Goal: Navigation & Orientation: Find specific page/section

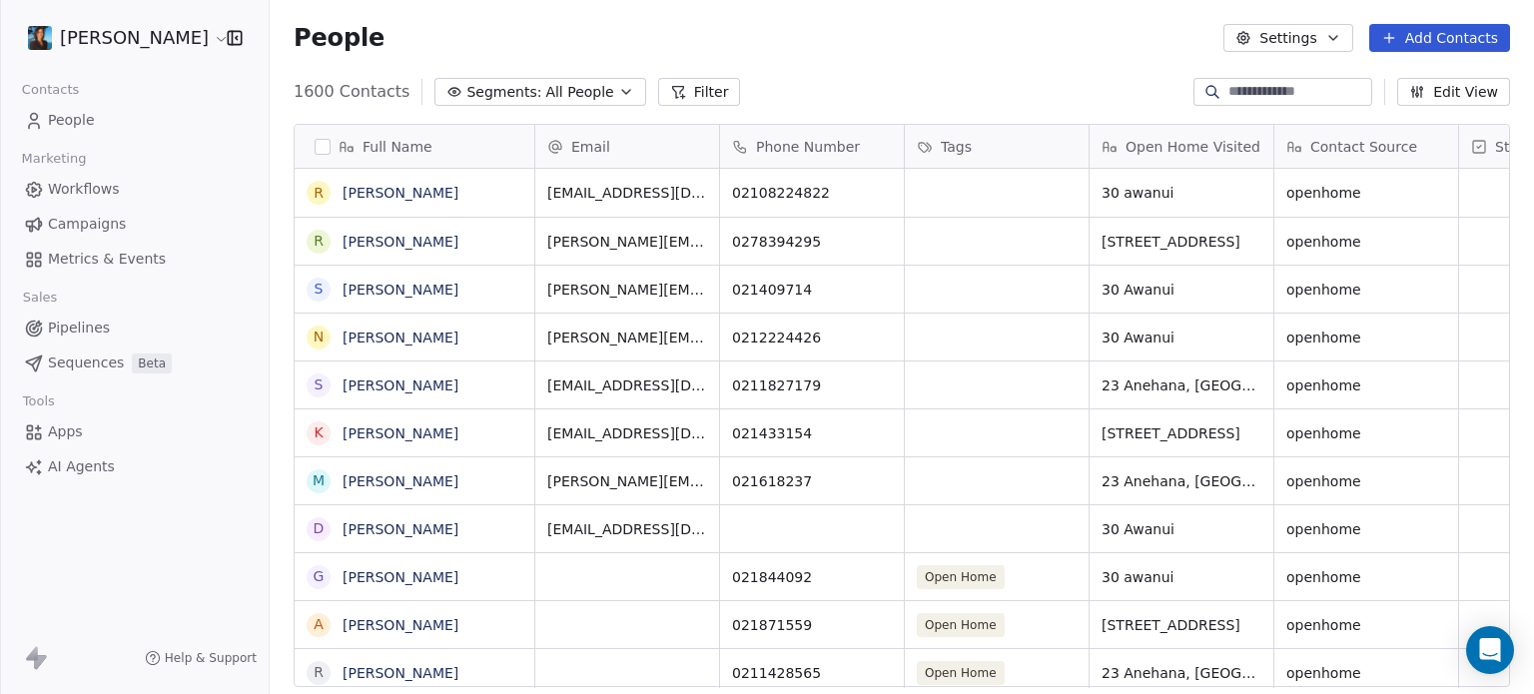
scroll to position [595, 1248]
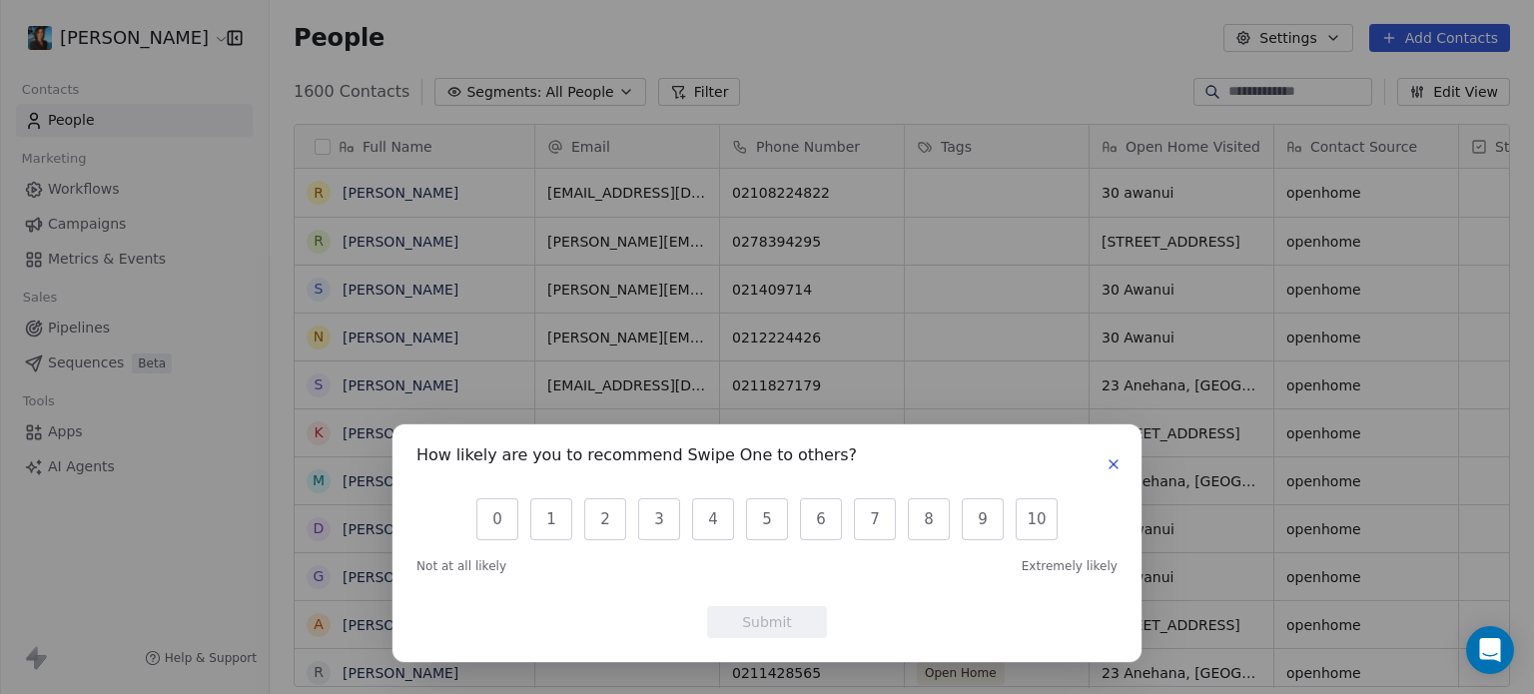
scroll to position [595, 1248]
click at [1113, 461] on icon "button" at bounding box center [1114, 464] width 16 height 16
